Goal: Task Accomplishment & Management: Use online tool/utility

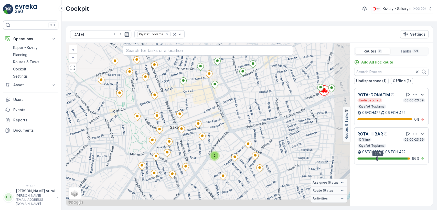
drag, startPoint x: 301, startPoint y: 157, endPoint x: 260, endPoint y: 104, distance: 66.3
click at [261, 105] on div "2 + − Satellite Roadmap Terrain Hybrid Leaflet Keyboard shortcuts Map Data Map …" at bounding box center [208, 124] width 284 height 163
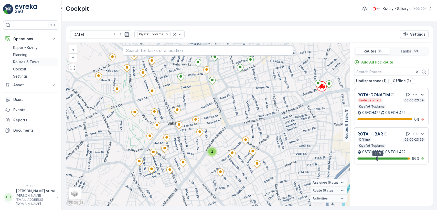
click at [34, 62] on p "Routes & Tasks" at bounding box center [26, 61] width 26 height 5
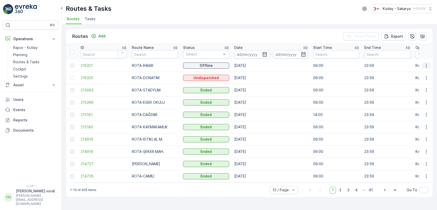
click at [427, 64] on icon "button" at bounding box center [426, 65] width 5 height 5
click at [421, 71] on span "See More Details" at bounding box center [414, 73] width 30 height 5
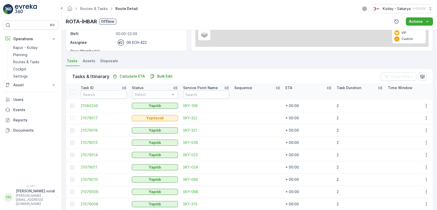
scroll to position [122, 0]
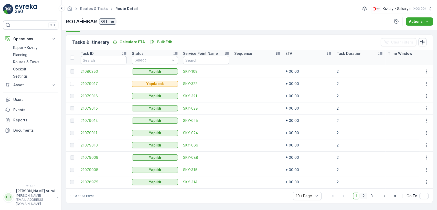
click at [365, 198] on span "2" at bounding box center [363, 195] width 7 height 7
click at [373, 194] on span "3" at bounding box center [371, 195] width 7 height 7
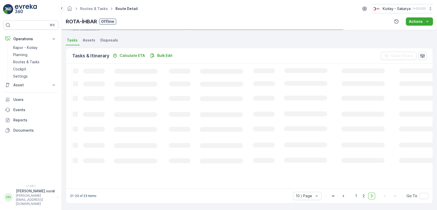
scroll to position [111, 0]
